Goal: Obtain resource: Download file/media

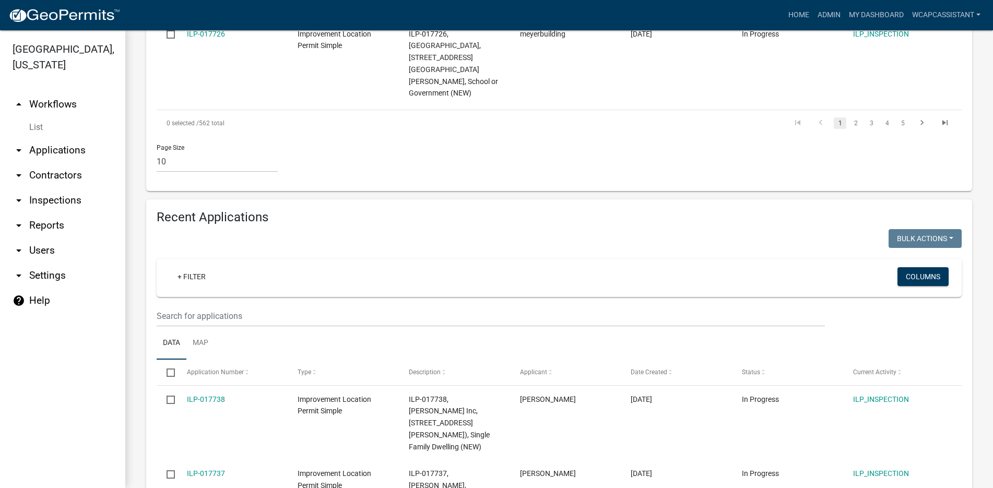
scroll to position [887, 0]
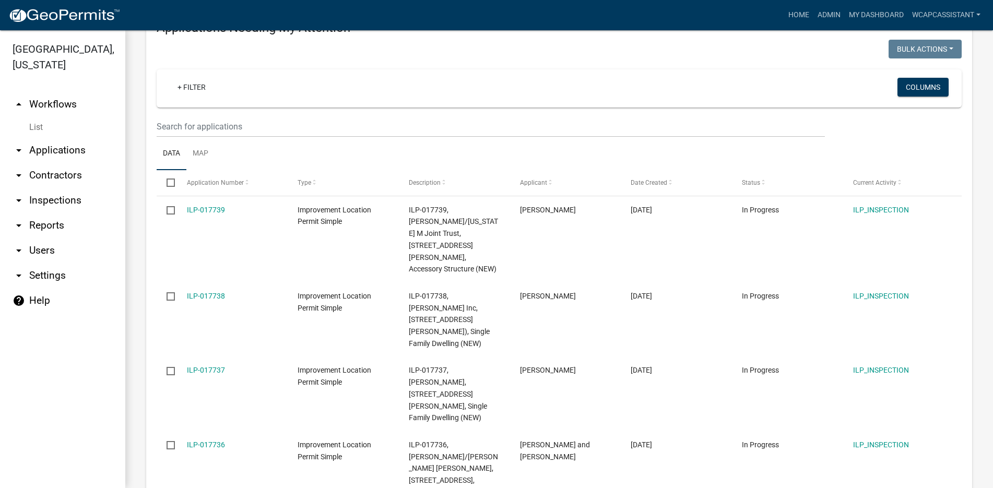
scroll to position [209, 0]
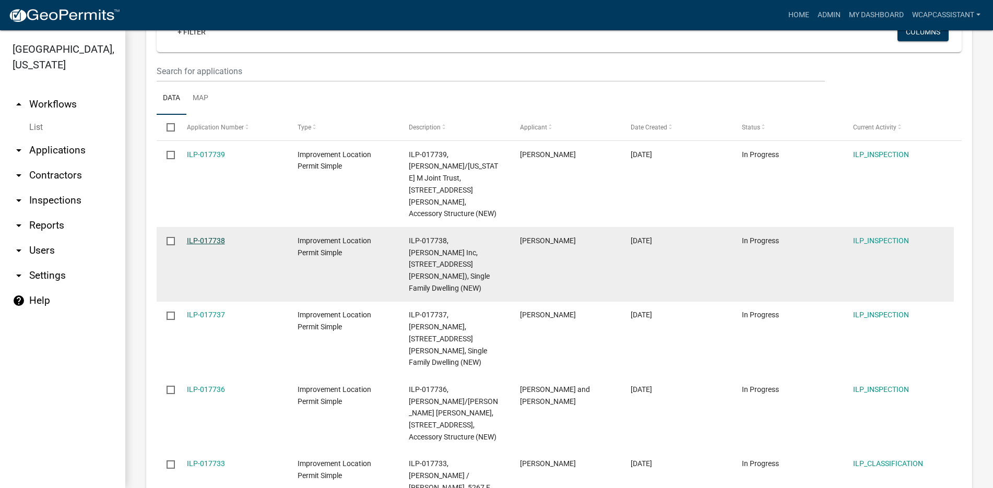
click at [199, 236] on link "ILP-017738" at bounding box center [206, 240] width 38 height 8
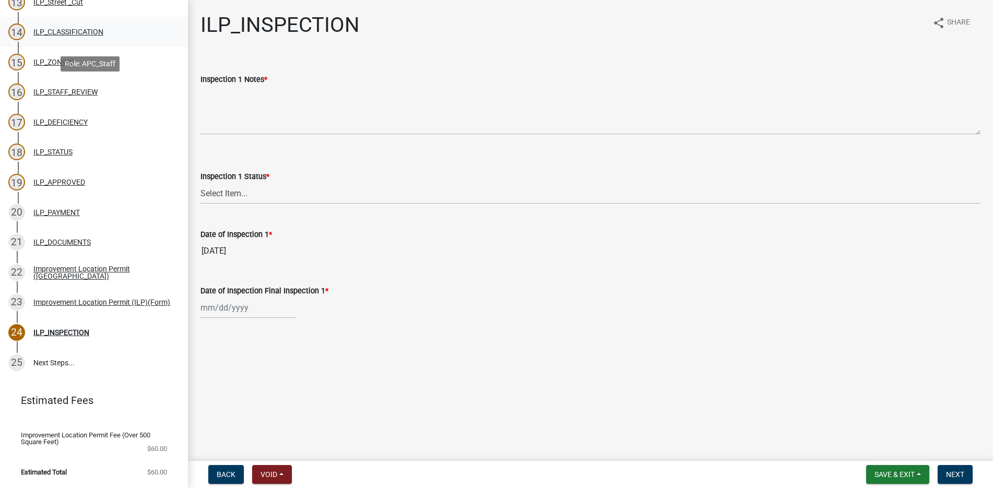
scroll to position [521, 0]
click at [79, 299] on div "Improvement Location Permit (ILP)(Form)" at bounding box center [101, 302] width 137 height 7
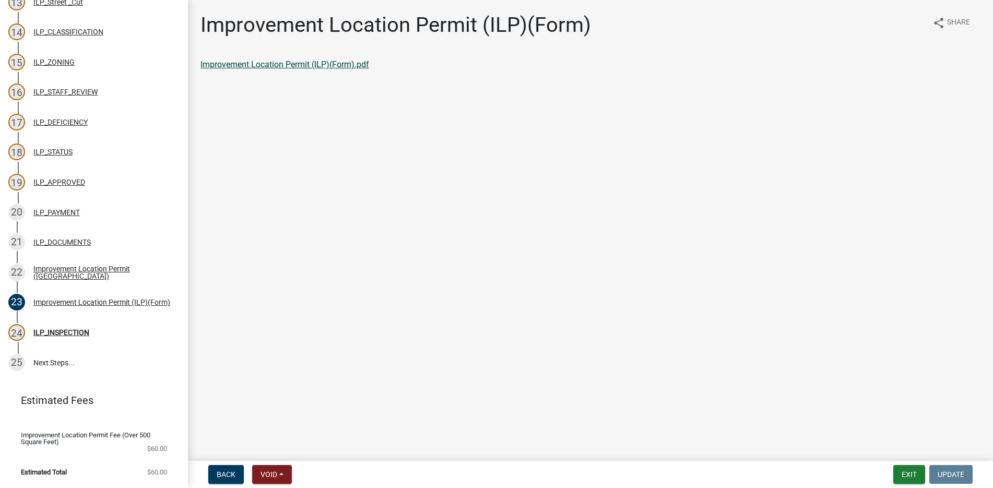
click at [258, 62] on link "Improvement Location Permit (ILP)(Form).pdf" at bounding box center [284, 65] width 169 height 10
